Goal: Task Accomplishment & Management: Complete application form

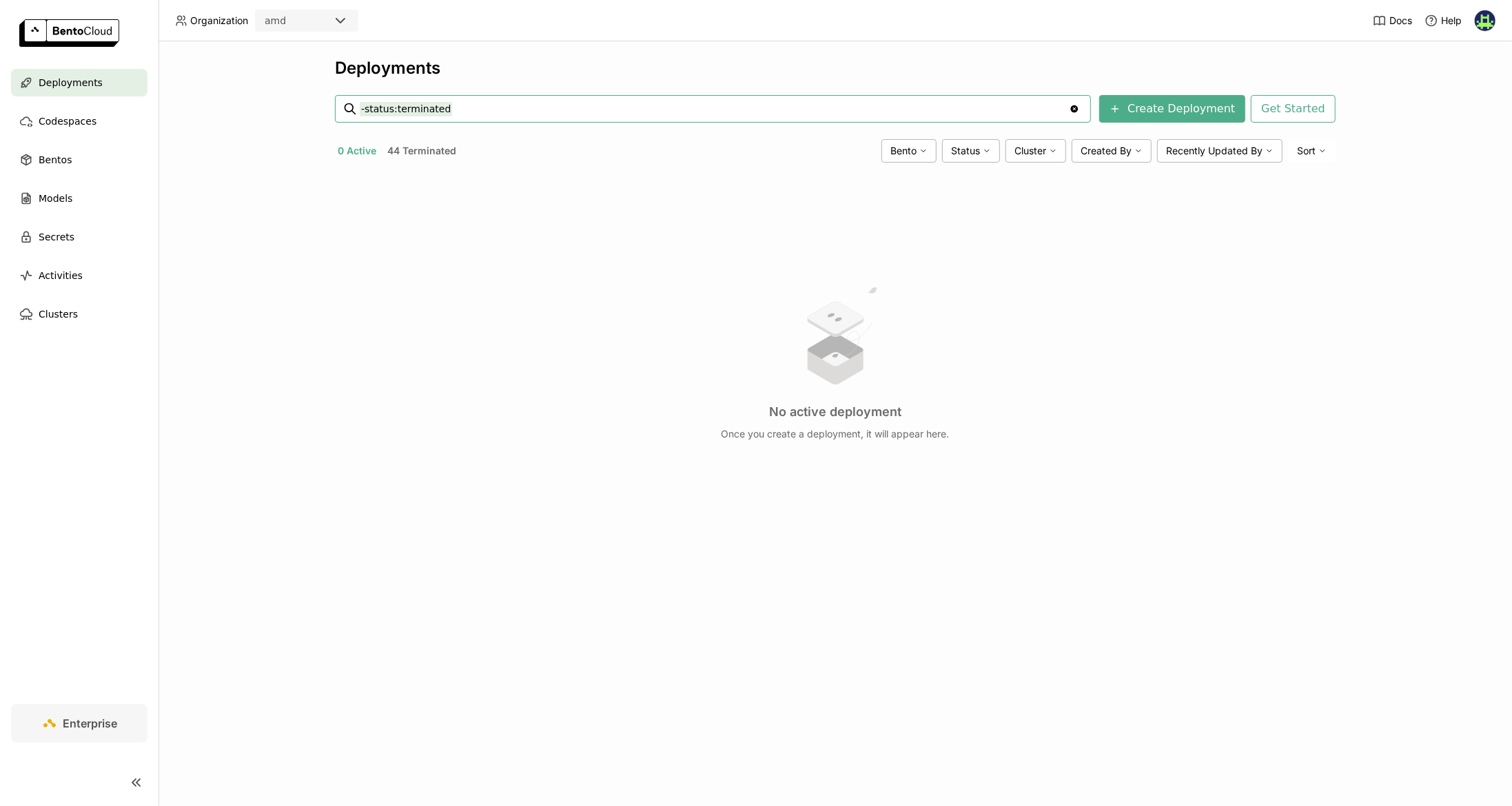
click at [85, 80] on span "Deployments" at bounding box center [71, 82] width 64 height 17
click at [1201, 111] on button "Create Deployment" at bounding box center [1172, 109] width 146 height 28
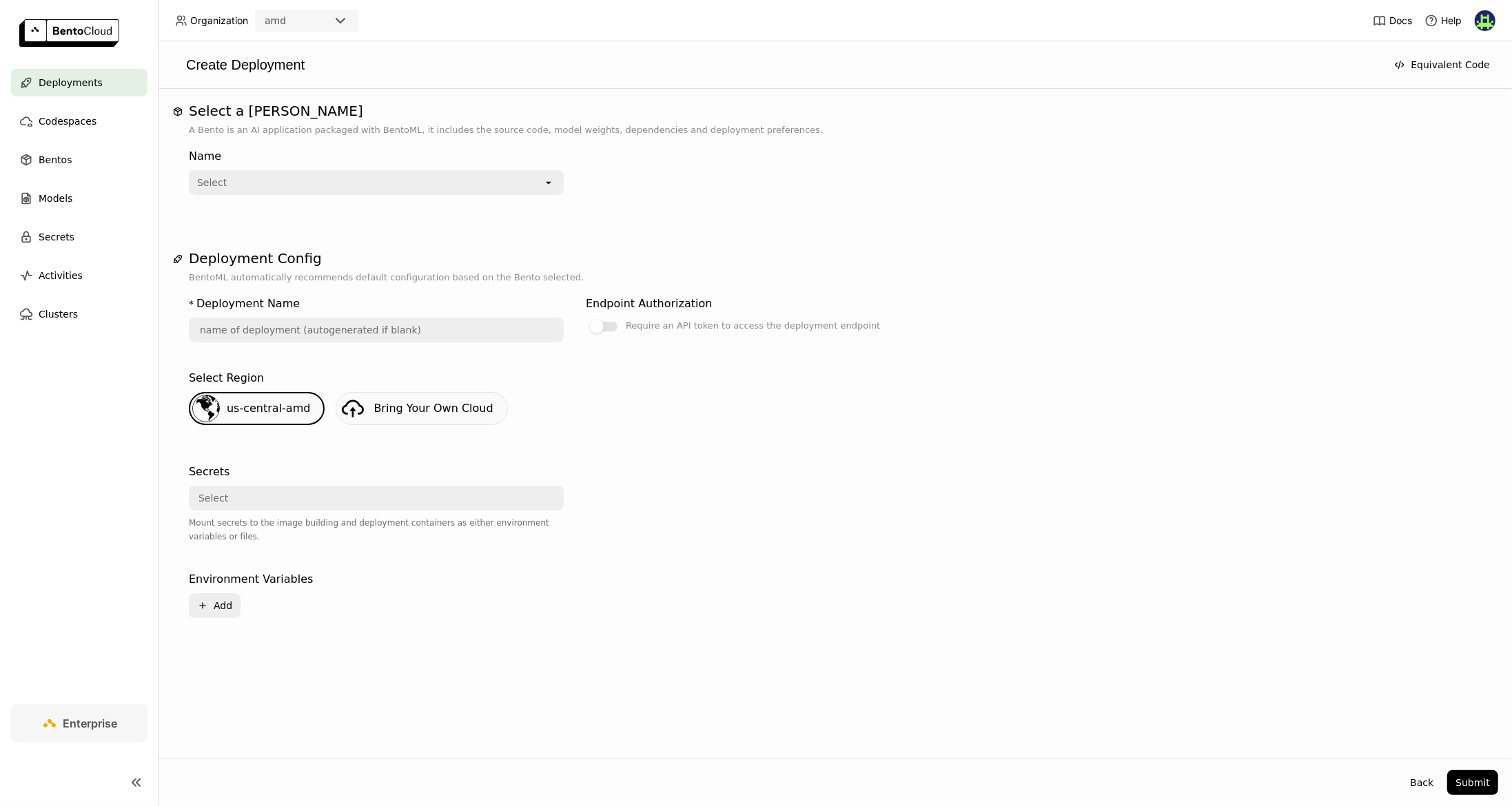
click at [527, 188] on div "Select" at bounding box center [366, 183] width 353 height 22
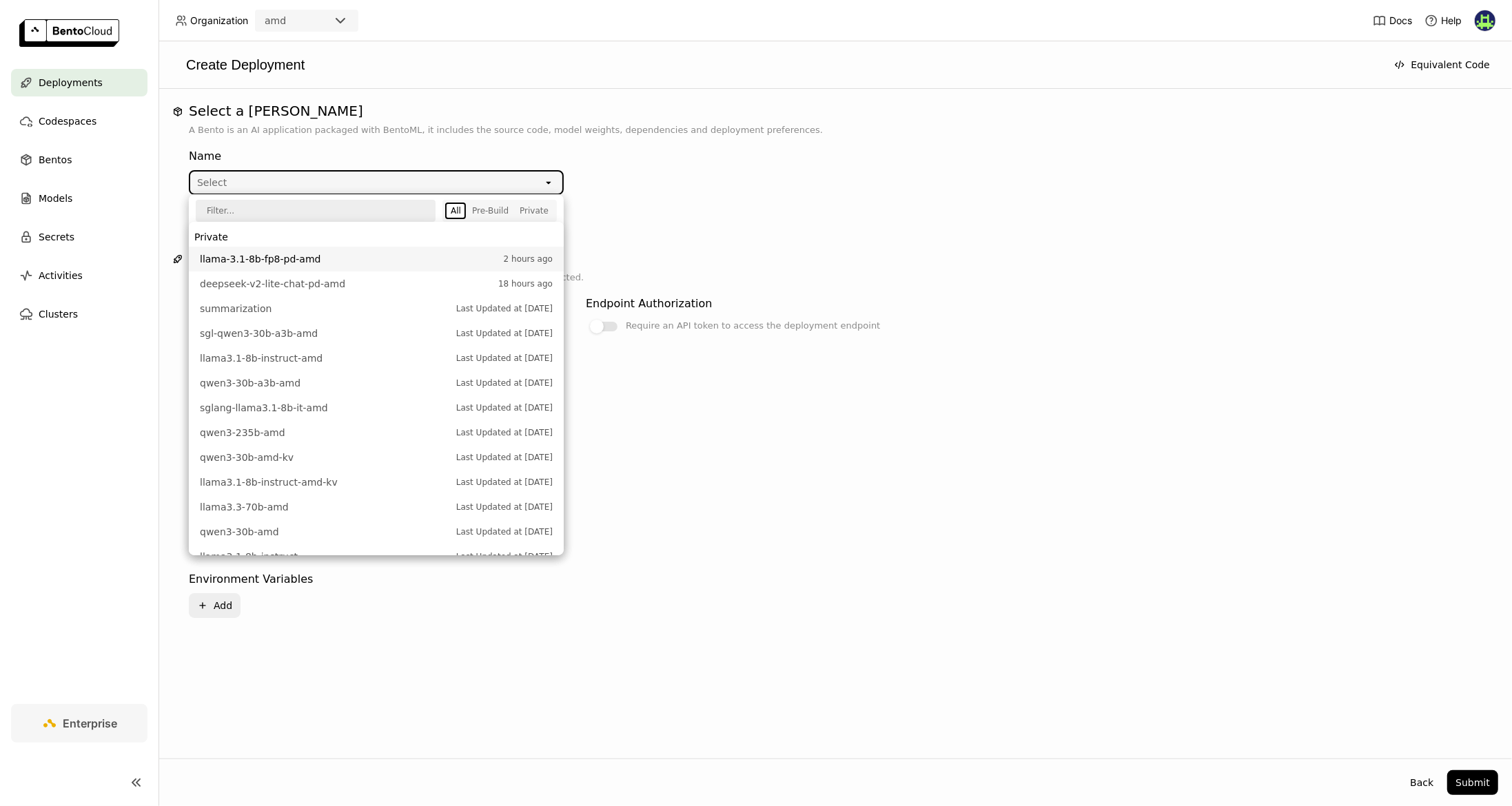
click at [664, 186] on div "Name Select open" at bounding box center [575, 169] width 772 height 52
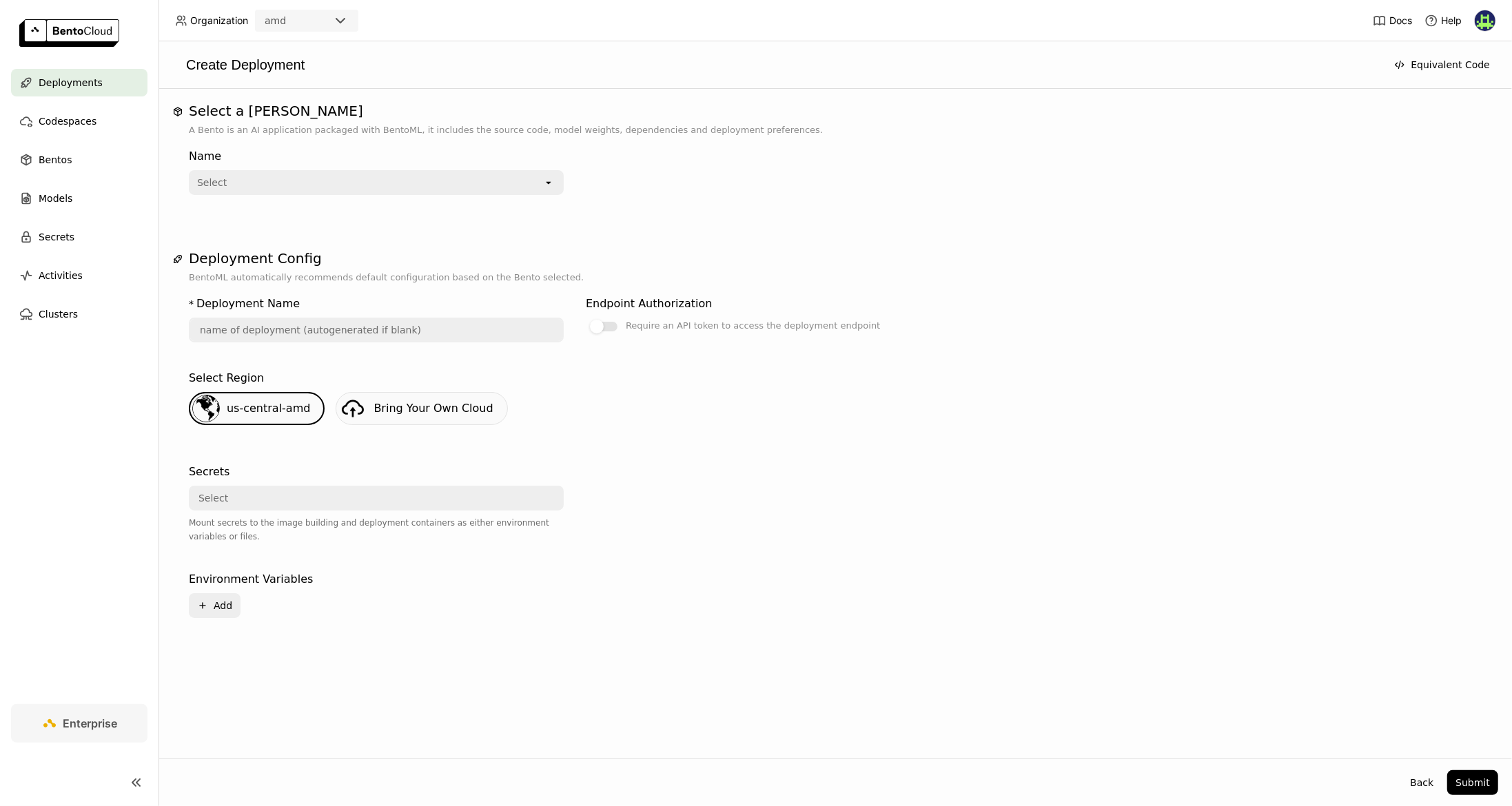
click at [504, 192] on div "Select" at bounding box center [366, 183] width 353 height 22
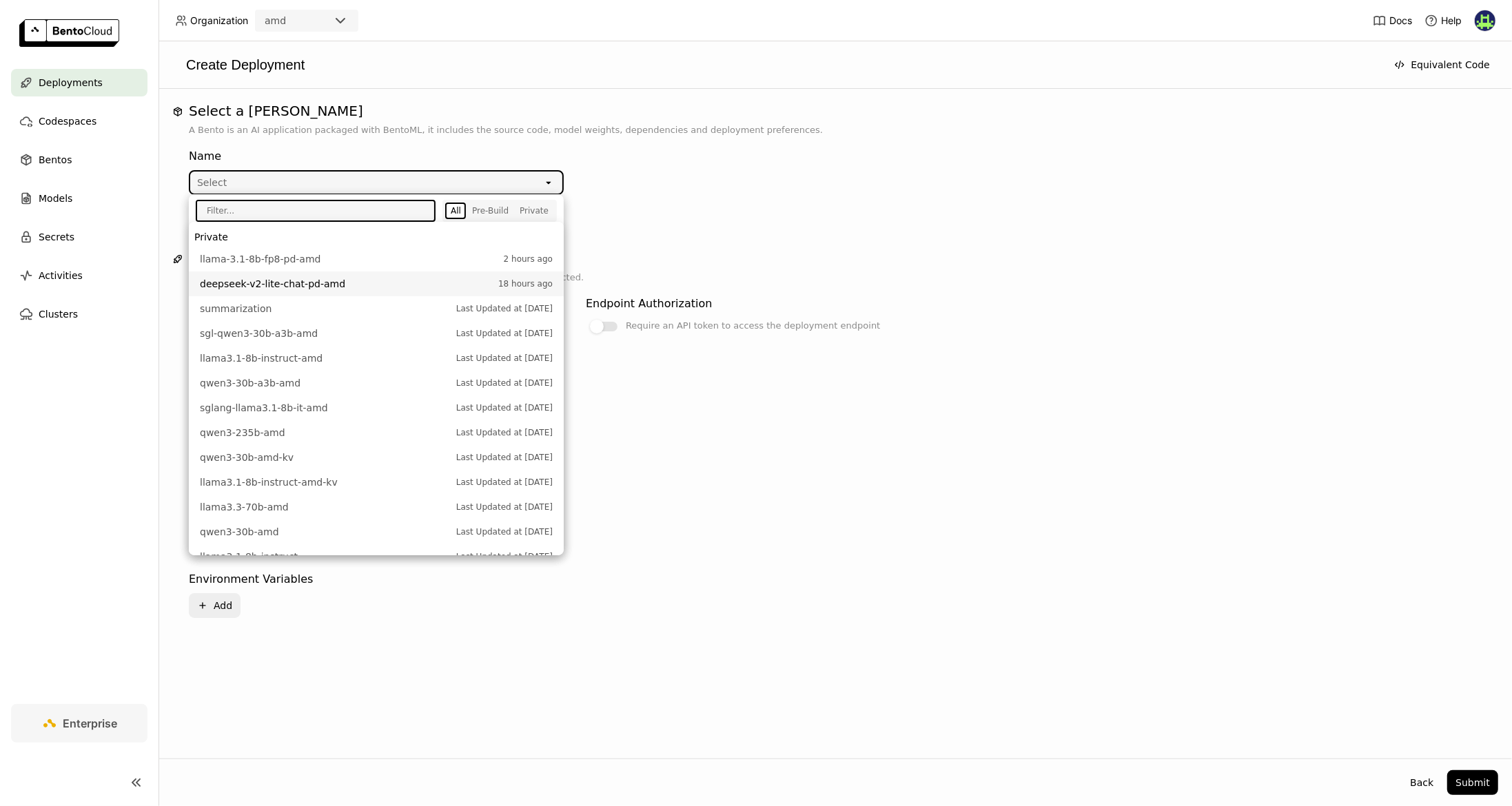
click at [641, 240] on div "Select a Bento A Bento is an AI application packaged with BentoML, it includes …" at bounding box center [835, 377] width 1326 height 548
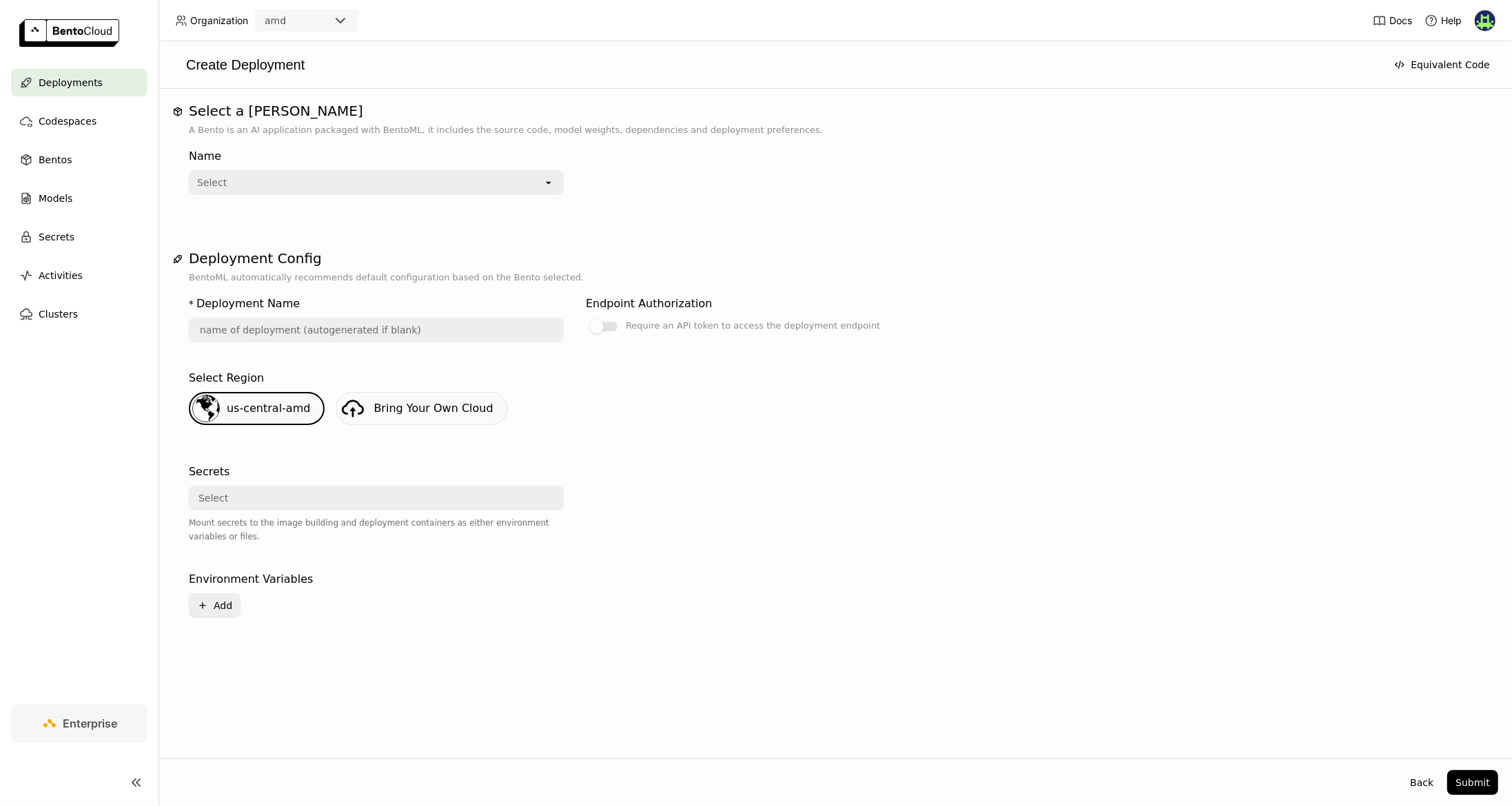
click at [731, 529] on div at bounding box center [773, 512] width 375 height 108
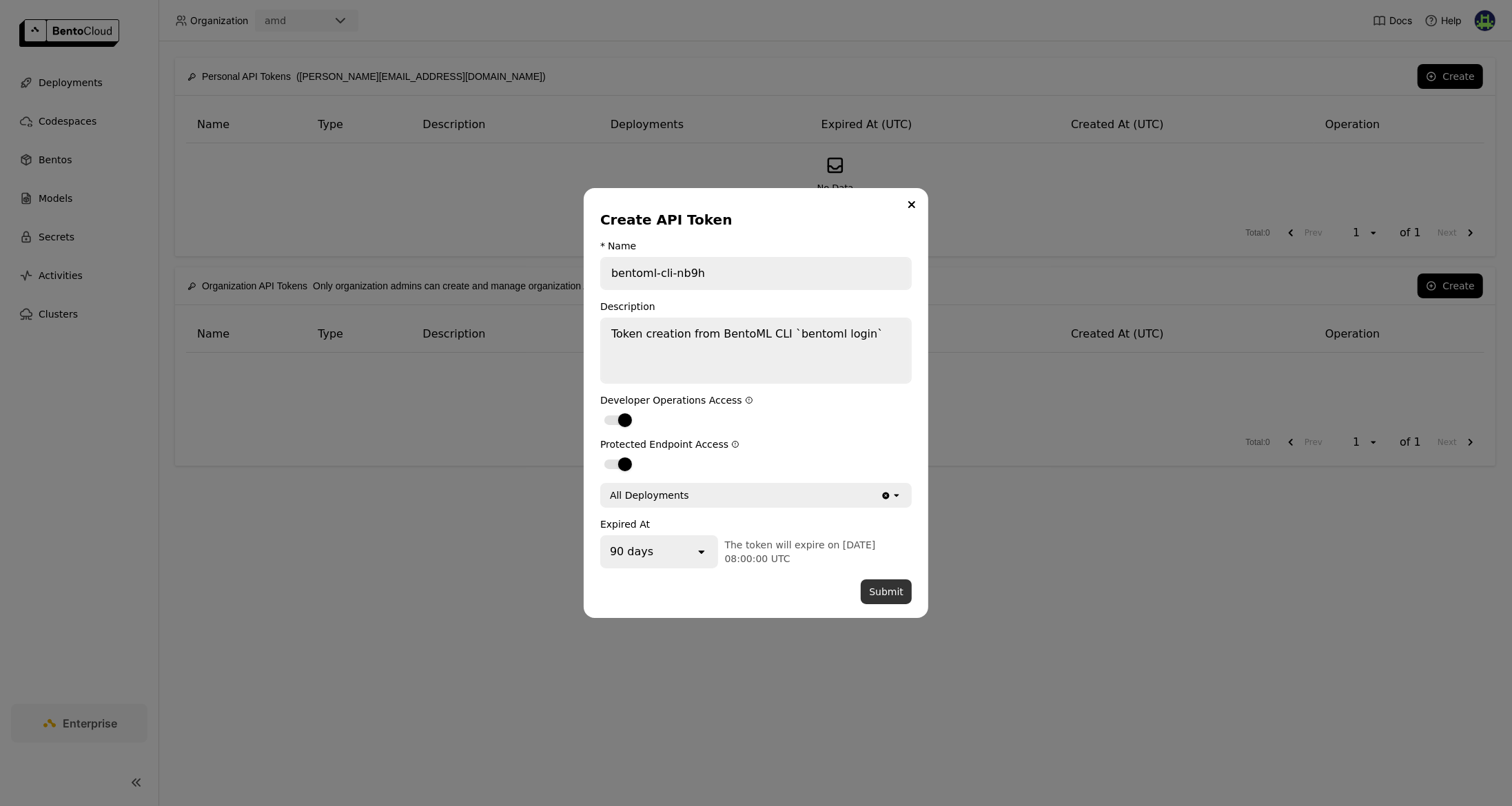
click at [883, 593] on button "Submit" at bounding box center [886, 592] width 51 height 25
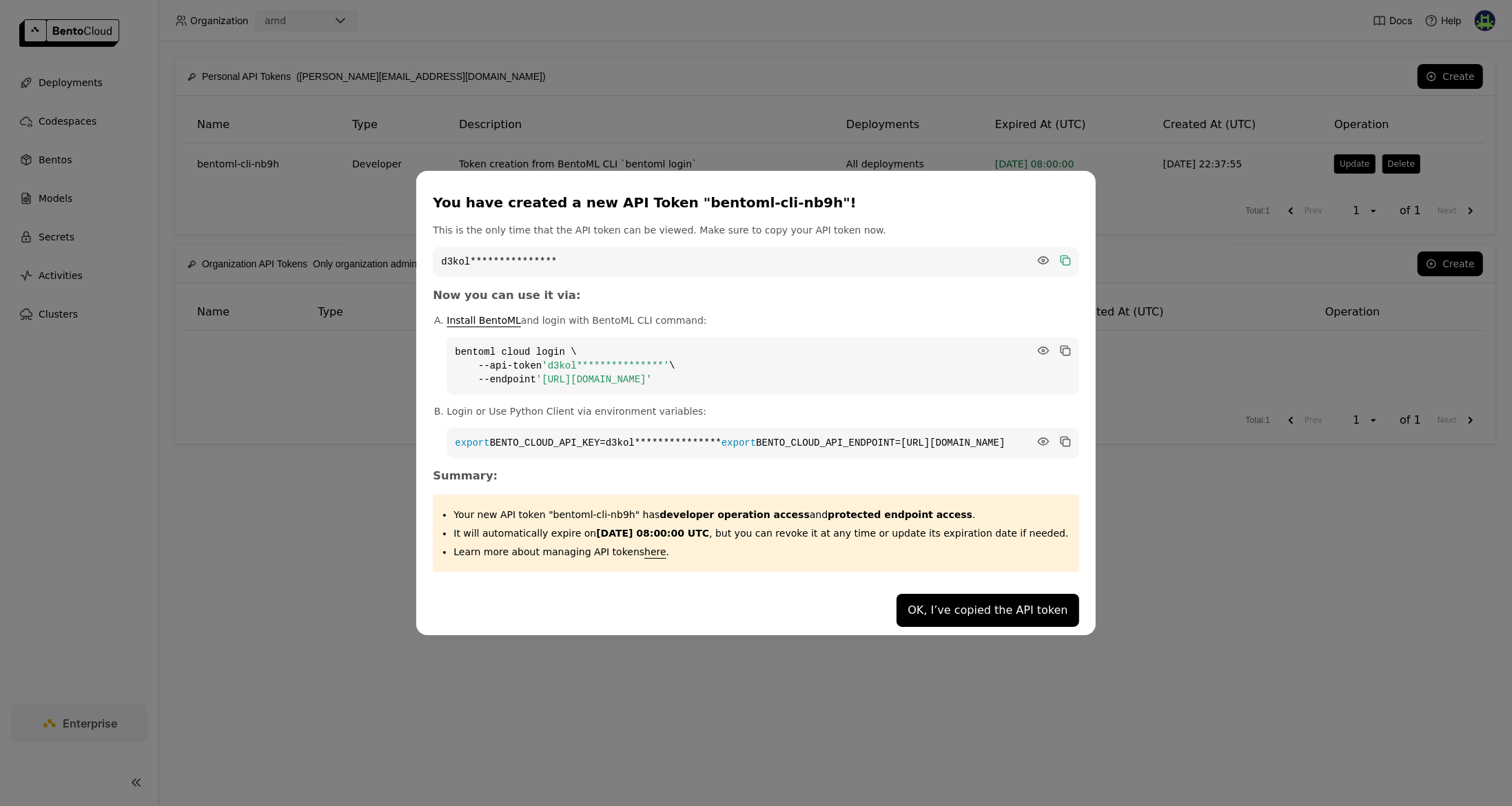
click at [1062, 258] on icon "dialog" at bounding box center [1065, 261] width 7 height 7
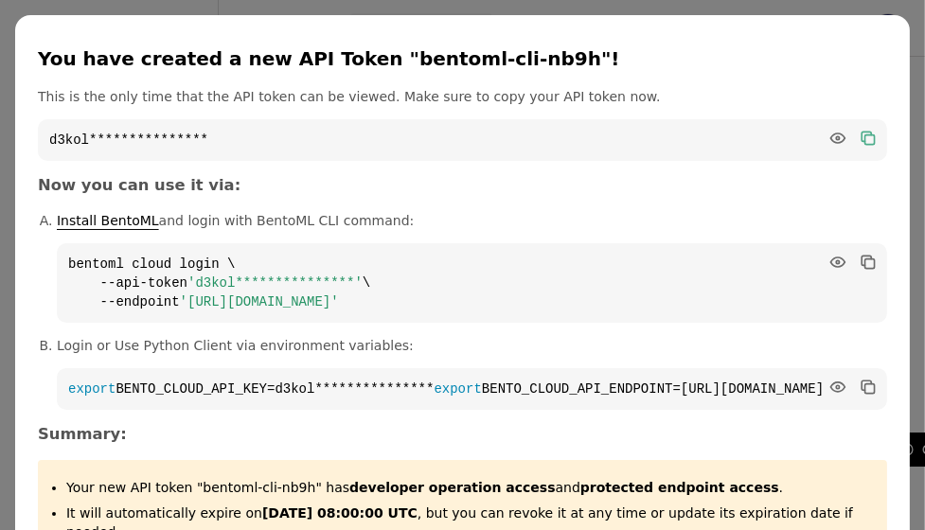
click at [864, 134] on icon "dialog" at bounding box center [866, 136] width 9 height 9
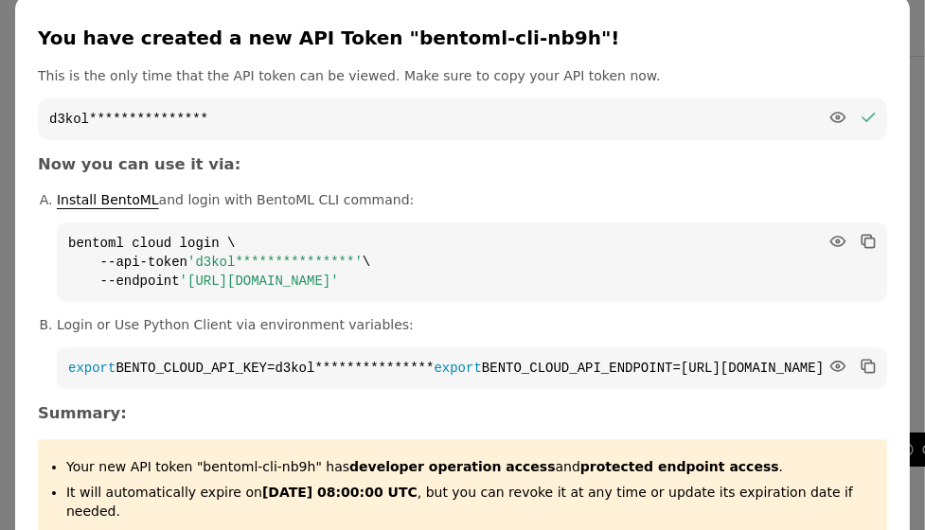
scroll to position [27, 0]
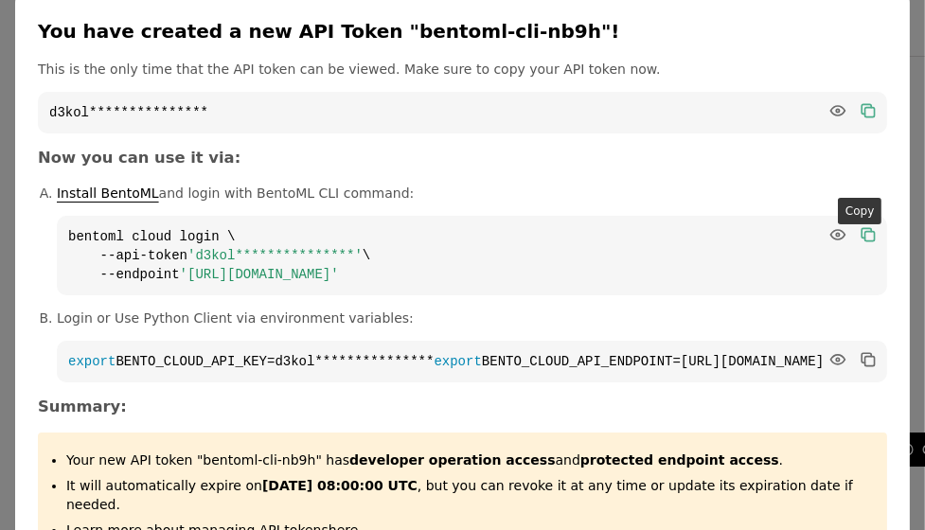
click at [866, 231] on icon "dialog" at bounding box center [870, 235] width 9 height 9
